Goal: Information Seeking & Learning: Learn about a topic

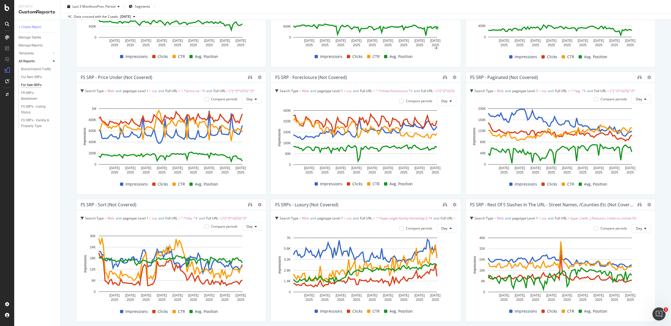
scroll to position [625, 0]
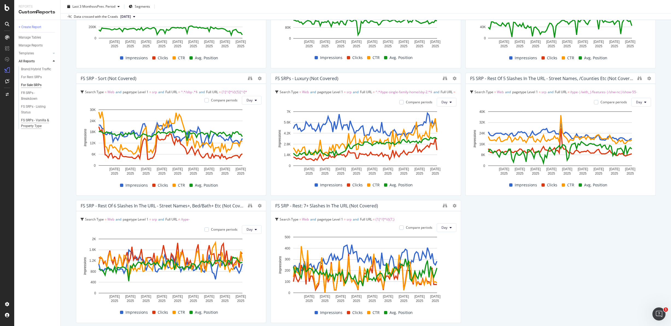
click at [30, 120] on div "FS SRPs - Vanilla & Property Type" at bounding box center [37, 122] width 32 height 11
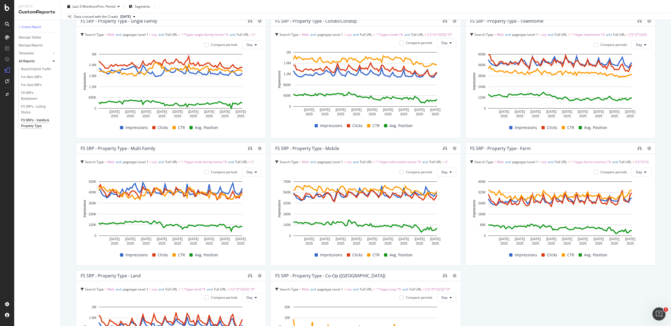
scroll to position [656, 0]
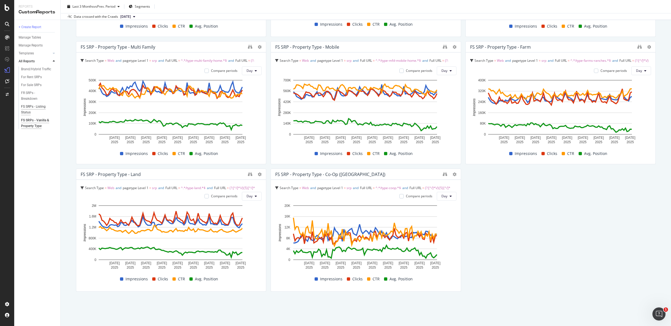
click at [30, 106] on div "FS SRPs - Listing Status" at bounding box center [36, 109] width 31 height 11
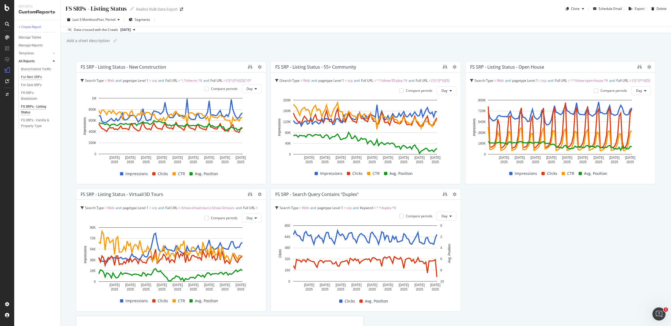
click at [28, 77] on div "For Rent SRPs" at bounding box center [31, 77] width 21 height 6
